Goal: Task Accomplishment & Management: Complete application form

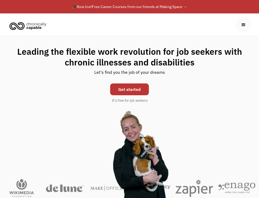
click at [153, 86] on div "Leading the flexible work revolution for job seekers with chronic illnesses and…" at bounding box center [129, 74] width 248 height 57
click at [131, 88] on link "Get started" at bounding box center [129, 90] width 39 height 12
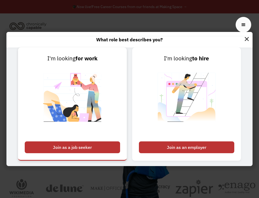
click at [91, 143] on link "I'm looking for work Join as a job seeker" at bounding box center [72, 104] width 109 height 113
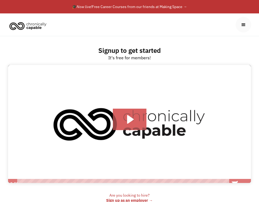
click at [141, 119] on icon "Play Video: Introducing Chronically Capable" at bounding box center [130, 120] width 34 height 22
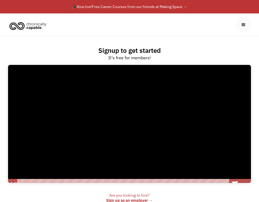
click at [133, 122] on div at bounding box center [129, 124] width 243 height 128
click at [179, 127] on div at bounding box center [129, 124] width 243 height 128
